Goal: Navigation & Orientation: Find specific page/section

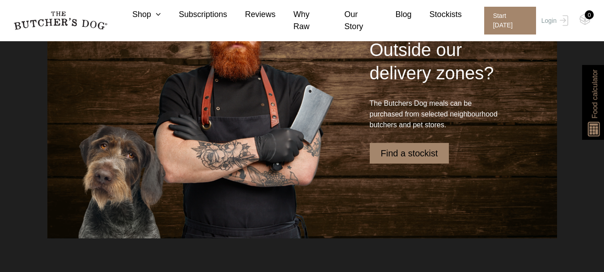
scroll to position [1700, 0]
click at [404, 153] on link "Find a stockist" at bounding box center [410, 152] width 80 height 21
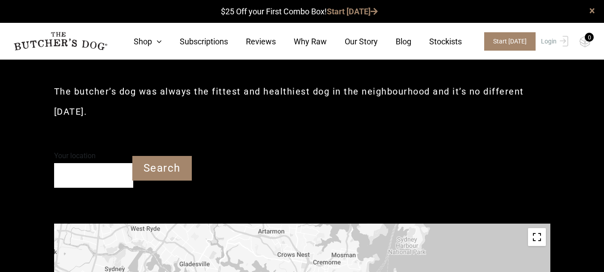
click at [65, 175] on input "Your location" at bounding box center [93, 175] width 79 height 25
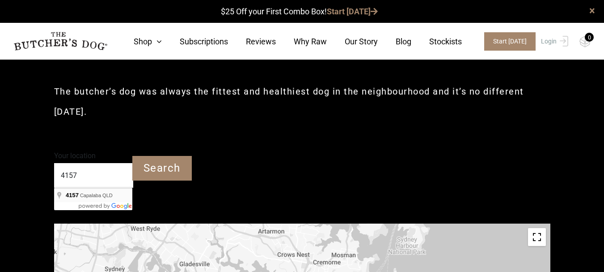
type input "Capalaba QLD 4157"
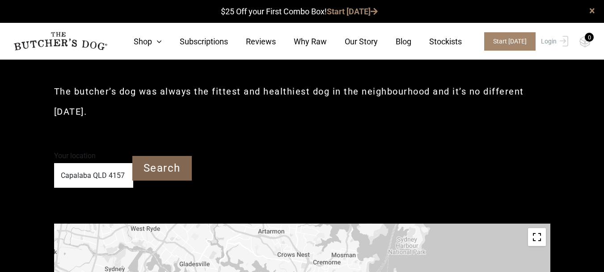
click at [149, 170] on input "Search" at bounding box center [162, 168] width 60 height 25
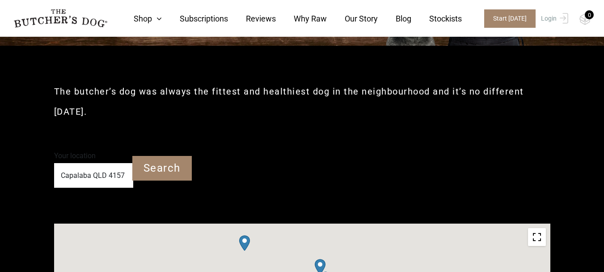
scroll to position [268, 0]
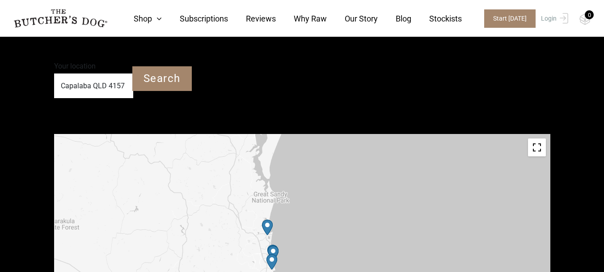
drag, startPoint x: 328, startPoint y: 234, endPoint x: 332, endPoint y: 155, distance: 78.8
click at [333, 152] on div at bounding box center [302, 234] width 497 height 201
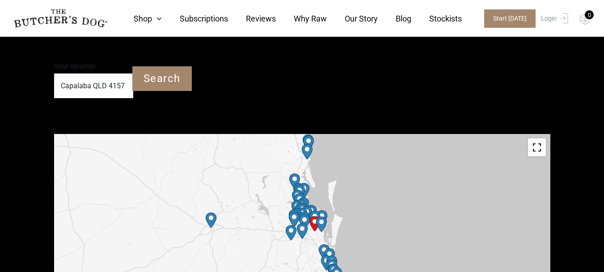
drag, startPoint x: 315, startPoint y: 256, endPoint x: 345, endPoint y: 174, distance: 87.3
click at [345, 174] on div at bounding box center [302, 234] width 497 height 201
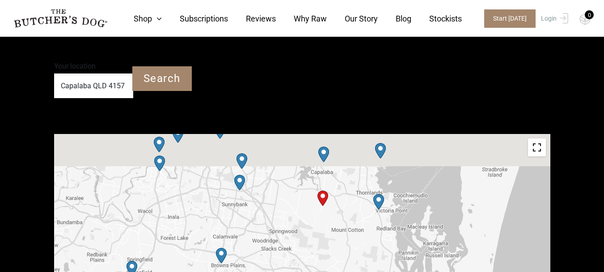
drag, startPoint x: 328, startPoint y: 182, endPoint x: 314, endPoint y: 240, distance: 59.3
click at [314, 240] on div at bounding box center [302, 234] width 497 height 201
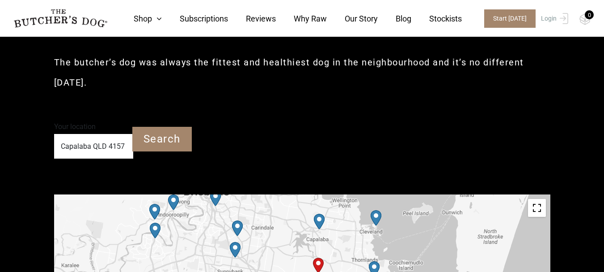
scroll to position [218, 0]
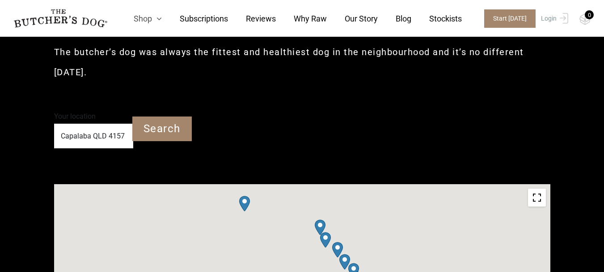
click at [162, 21] on icon at bounding box center [157, 19] width 10 height 8
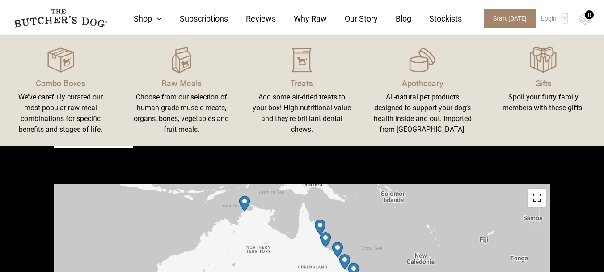
click at [187, 94] on div "Choose from our selection of human-grade muscle meats, organs, bones, vegetable…" at bounding box center [181, 113] width 99 height 43
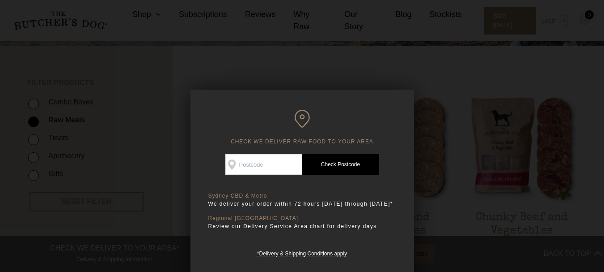
click at [262, 165] on input "Check Availability At" at bounding box center [264, 164] width 77 height 21
type input "4157"
click at [338, 162] on link "Check Postcode" at bounding box center [340, 164] width 77 height 21
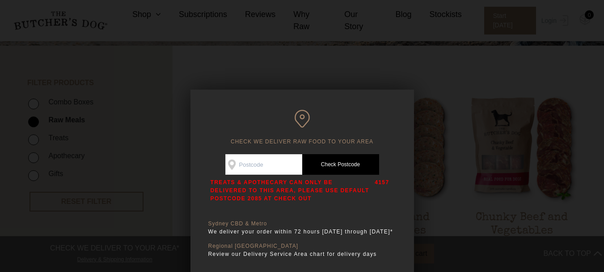
click at [158, 201] on div at bounding box center [302, 136] width 604 height 272
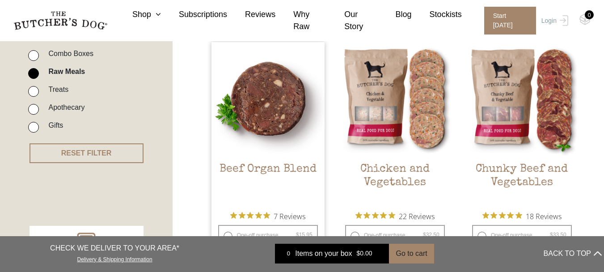
scroll to position [224, 0]
